Goal: Task Accomplishment & Management: Use online tool/utility

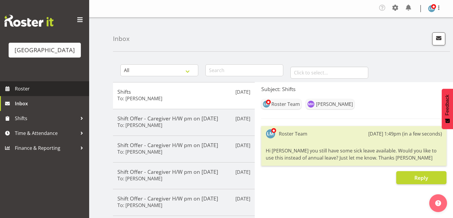
click at [26, 93] on span "Roster" at bounding box center [50, 88] width 71 height 9
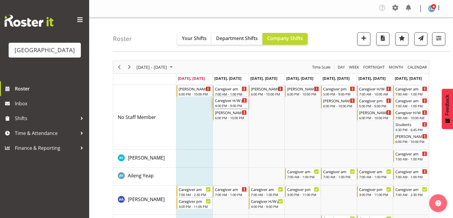
click at [223, 103] on div "Caregiver H/W pm" at bounding box center [231, 100] width 32 height 6
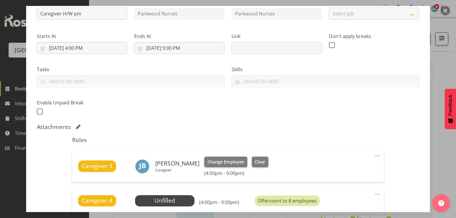
scroll to position [143, 0]
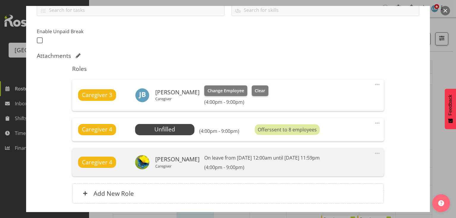
click at [446, 9] on button "button" at bounding box center [446, 11] width 10 height 10
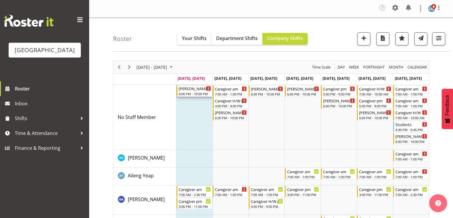
click at [186, 89] on div "[PERSON_NAME] 2 Help" at bounding box center [194, 89] width 32 height 6
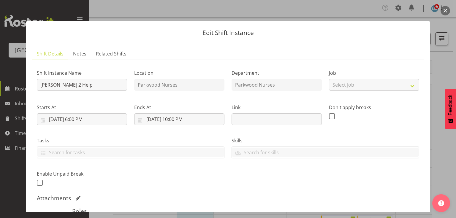
scroll to position [95, 0]
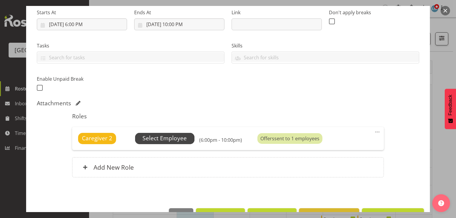
click at [173, 135] on span "Select Employee" at bounding box center [165, 138] width 44 height 9
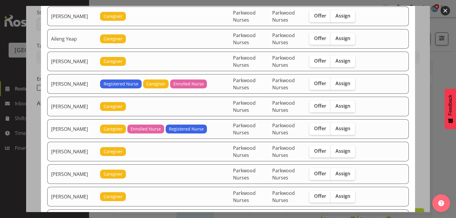
scroll to position [71, 0]
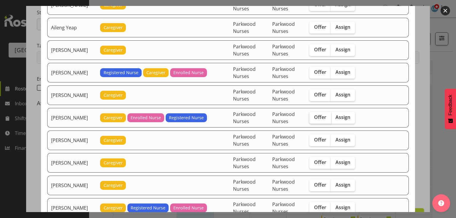
click at [324, 115] on span "Offer" at bounding box center [320, 117] width 12 height 6
click at [313, 116] on input "Offer" at bounding box center [311, 118] width 4 height 4
checkbox input "true"
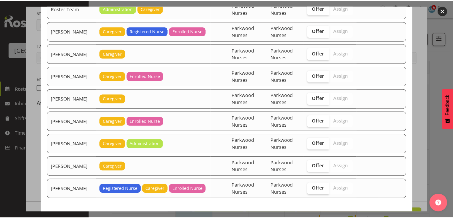
scroll to position [1012, 0]
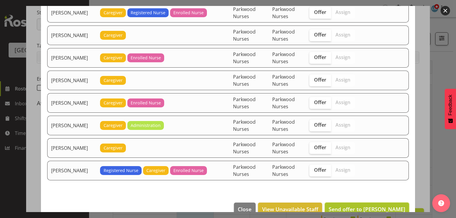
click at [364, 206] on span "Send offer to [PERSON_NAME]" at bounding box center [367, 209] width 77 height 7
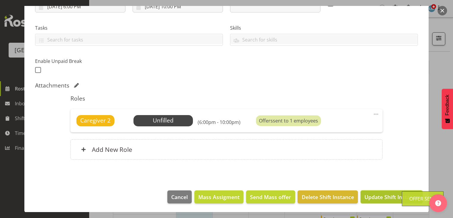
click at [374, 196] on span "Update Shift Instance" at bounding box center [391, 197] width 54 height 8
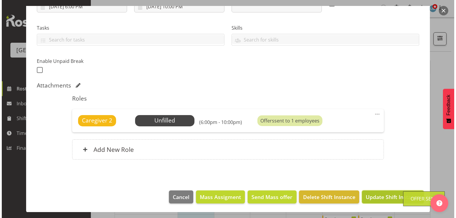
scroll to position [89, 0]
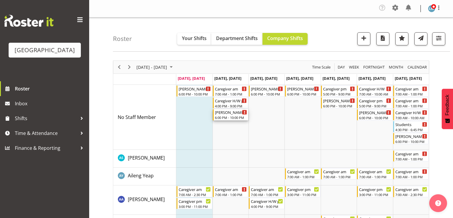
click at [226, 116] on div "6:00 PM - 10:00 PM" at bounding box center [231, 117] width 32 height 5
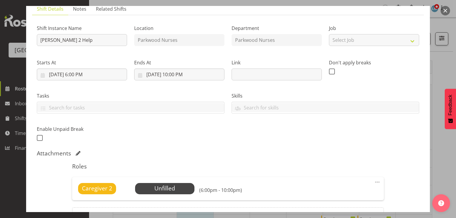
scroll to position [95, 0]
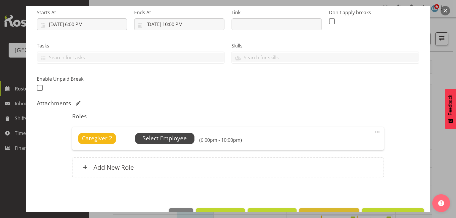
click at [166, 136] on span "Select Employee" at bounding box center [165, 138] width 44 height 9
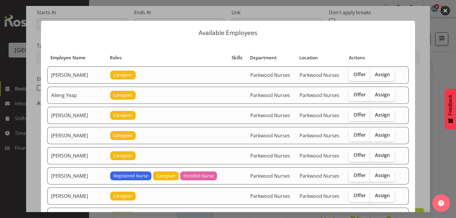
click at [445, 10] on button "button" at bounding box center [446, 11] width 10 height 10
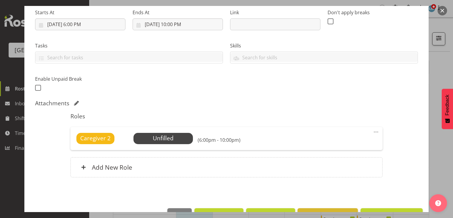
click at [442, 11] on button "button" at bounding box center [442, 11] width 10 height 10
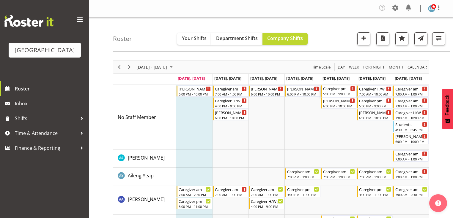
click at [333, 91] on div "Caregiver pm 5:00 PM - 9:00 PM" at bounding box center [339, 91] width 32 height 11
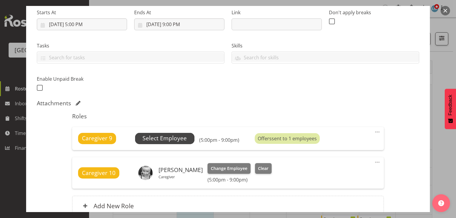
click at [164, 135] on span "Select Employee" at bounding box center [165, 138] width 44 height 9
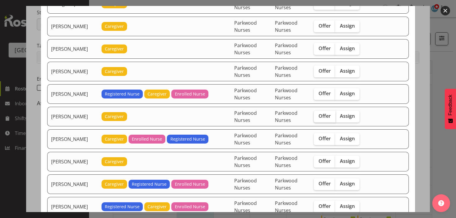
click at [322, 113] on span "Offer" at bounding box center [325, 116] width 12 height 6
click at [318, 114] on input "Offer" at bounding box center [316, 116] width 4 height 4
checkbox input "true"
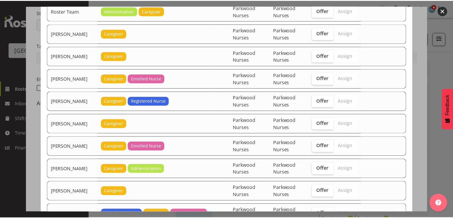
scroll to position [989, 0]
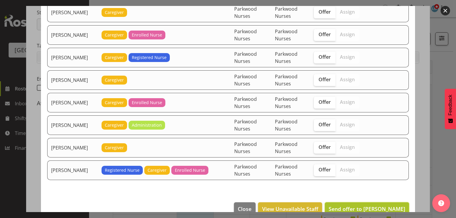
click at [373, 206] on span "Send offer to [PERSON_NAME]" at bounding box center [367, 209] width 77 height 7
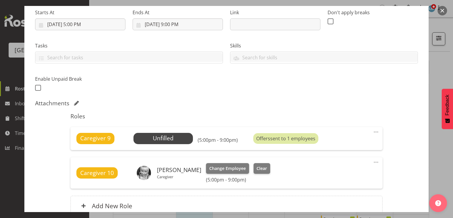
scroll to position [151, 0]
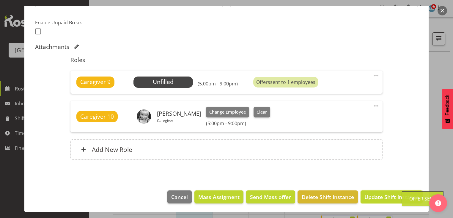
click at [373, 198] on span "Update Shift Instance" at bounding box center [391, 197] width 54 height 8
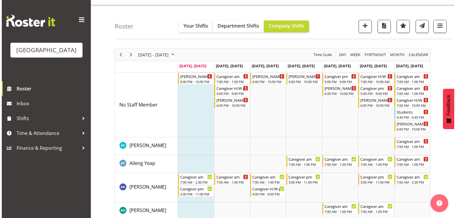
scroll to position [0, 0]
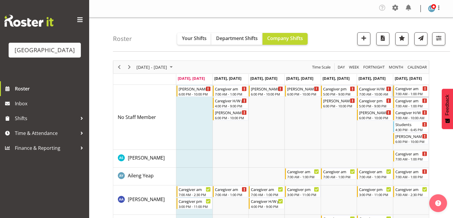
click at [402, 93] on div "7:00 AM - 1:00 PM" at bounding box center [411, 93] width 32 height 5
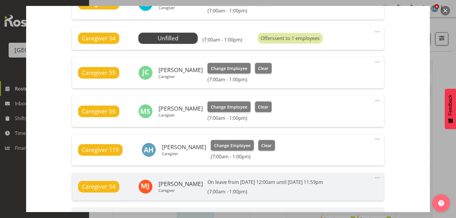
scroll to position [333, 0]
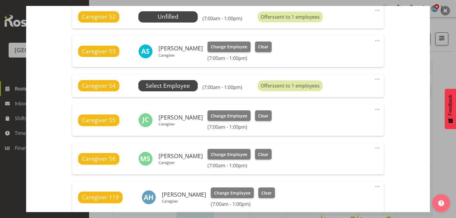
click at [0, 0] on span "Select Employee" at bounding box center [0, 0] width 0 height 0
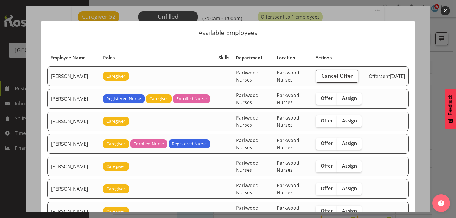
scroll to position [71, 0]
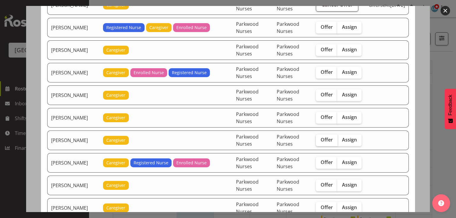
click at [324, 137] on span "Offer" at bounding box center [327, 140] width 12 height 6
click at [320, 138] on input "Offer" at bounding box center [318, 140] width 4 height 4
checkbox input "true"
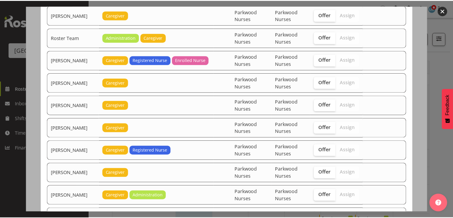
scroll to position [855, 0]
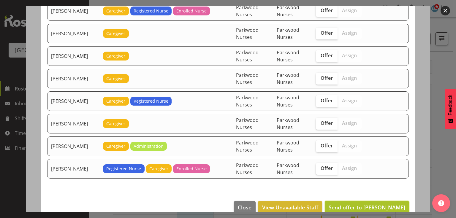
click at [358, 204] on span "Send offer to [PERSON_NAME]" at bounding box center [367, 207] width 77 height 7
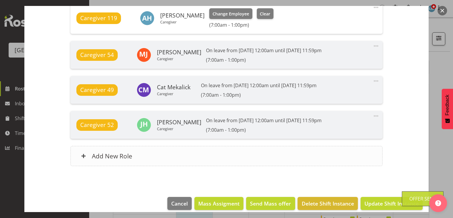
scroll to position [519, 0]
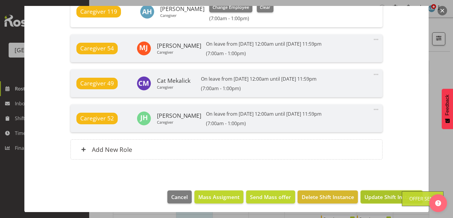
click at [382, 195] on span "Update Shift Instance" at bounding box center [391, 197] width 54 height 8
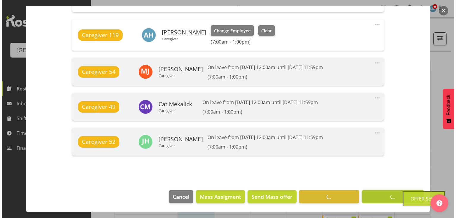
scroll to position [495, 0]
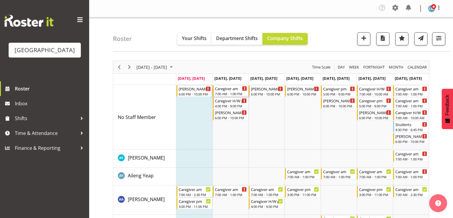
click at [228, 90] on div "Caregiver am" at bounding box center [231, 89] width 32 height 6
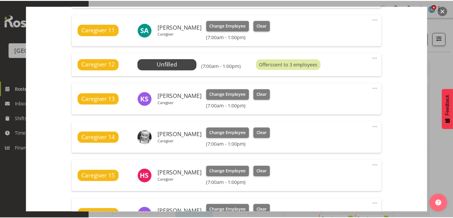
scroll to position [238, 0]
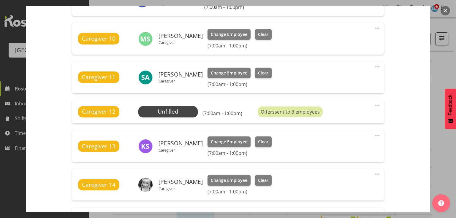
click at [443, 10] on button "button" at bounding box center [446, 11] width 10 height 10
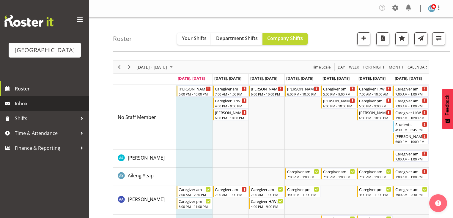
click at [19, 108] on span "Inbox" at bounding box center [50, 103] width 71 height 9
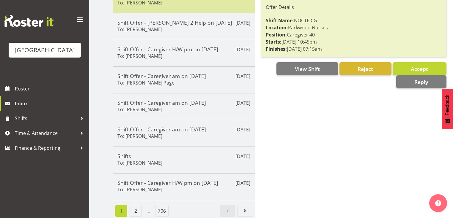
scroll to position [152, 0]
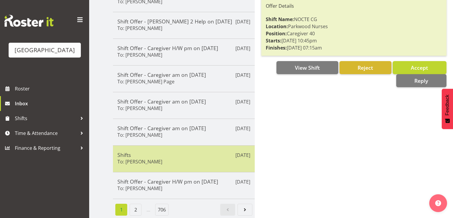
click at [181, 153] on h5 "Shifts" at bounding box center [183, 155] width 133 height 7
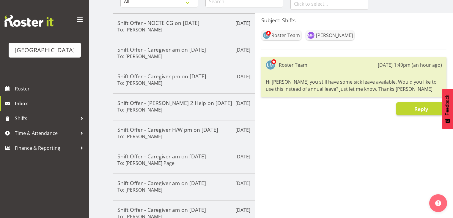
scroll to position [57, 0]
